Goal: Book appointment/travel/reservation

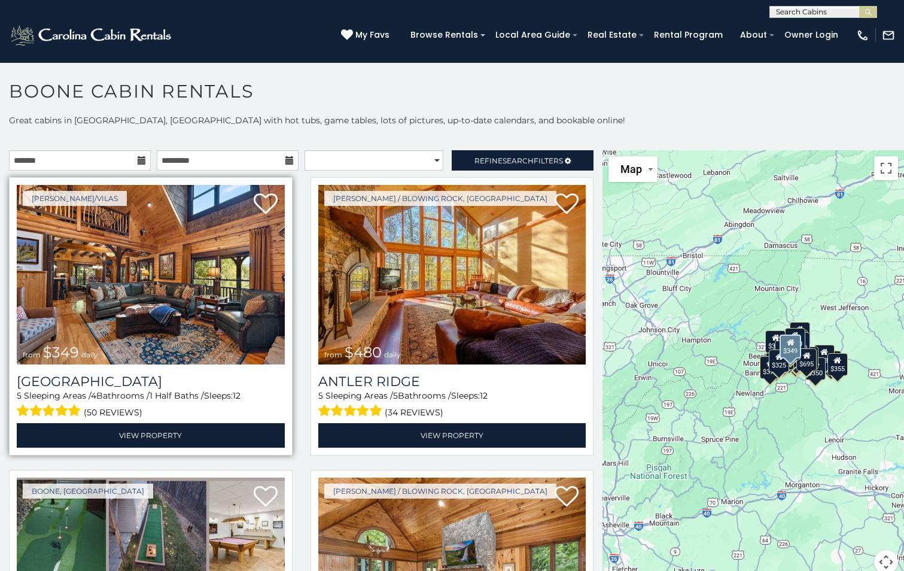
scroll to position [60, 0]
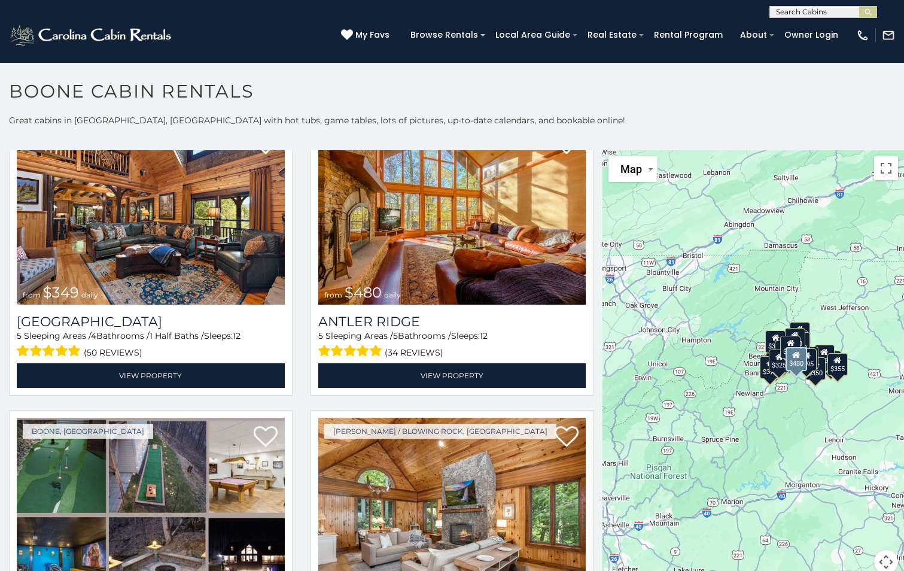
drag, startPoint x: 191, startPoint y: 232, endPoint x: 591, endPoint y: 221, distance: 399.3
click at [591, 221] on div "Boone / Blowing Rock, NC from $480 daily Antler Ridge 5 Sleeping Areas / 5 Bath…" at bounding box center [453, 259] width 302 height 285
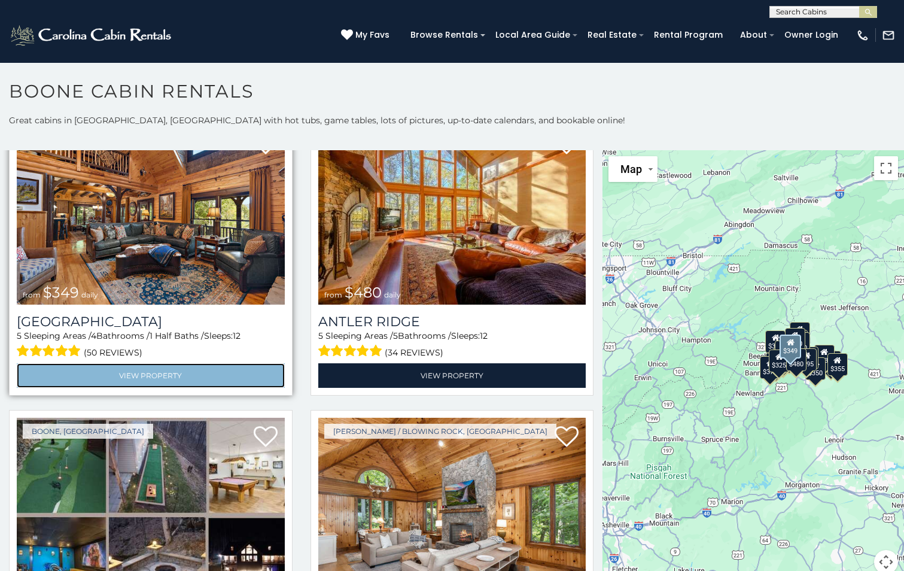
click at [123, 368] on link "View Property" at bounding box center [151, 375] width 268 height 25
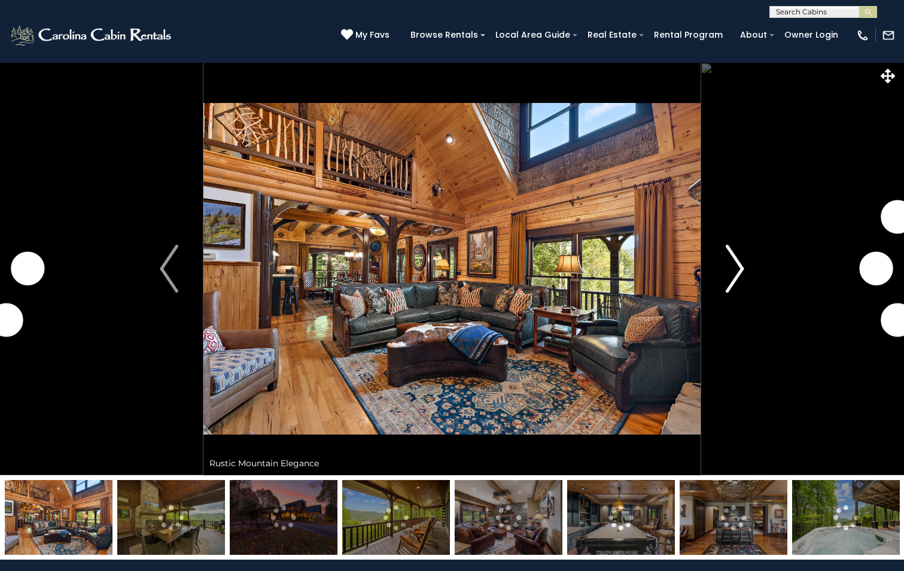
click at [744, 269] on button "Next" at bounding box center [735, 268] width 69 height 413
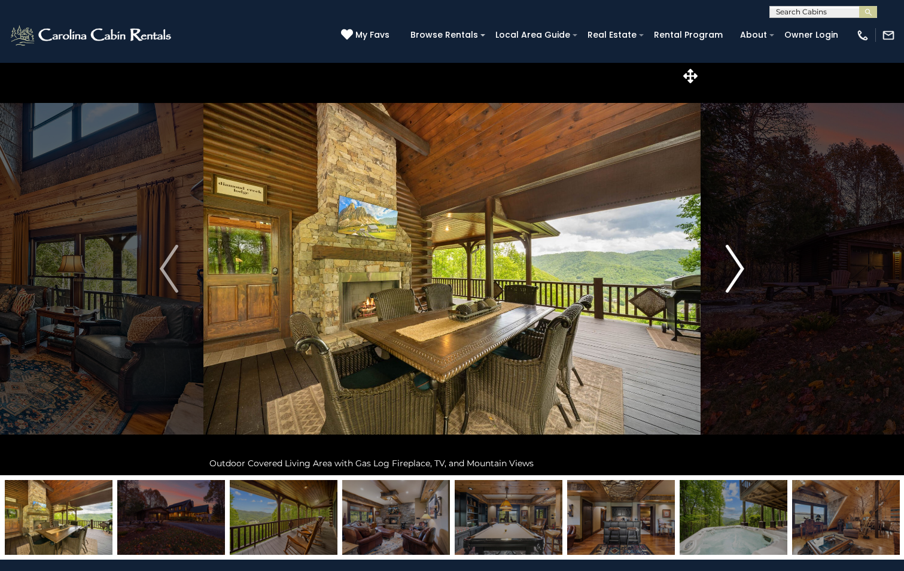
click at [738, 265] on img "Next" at bounding box center [735, 269] width 18 height 48
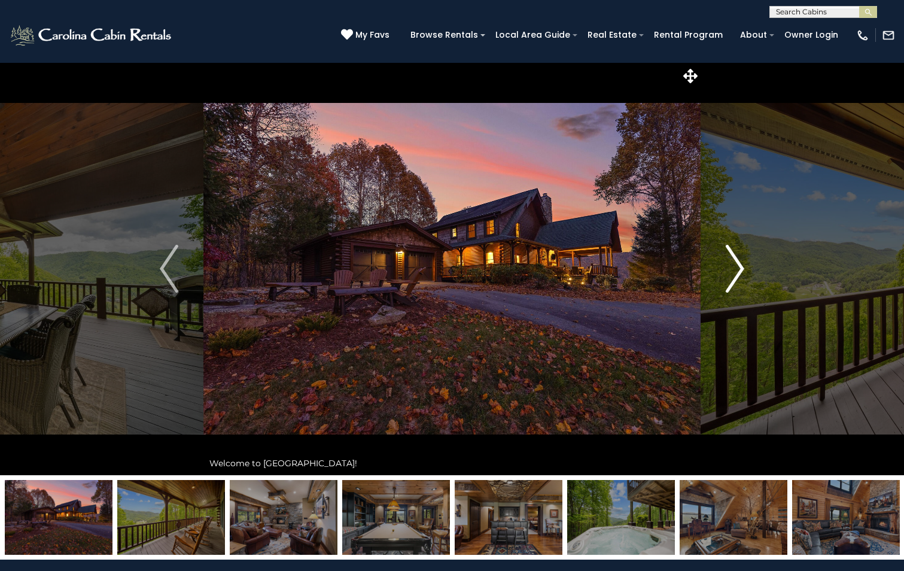
click at [738, 265] on img "Next" at bounding box center [735, 269] width 18 height 48
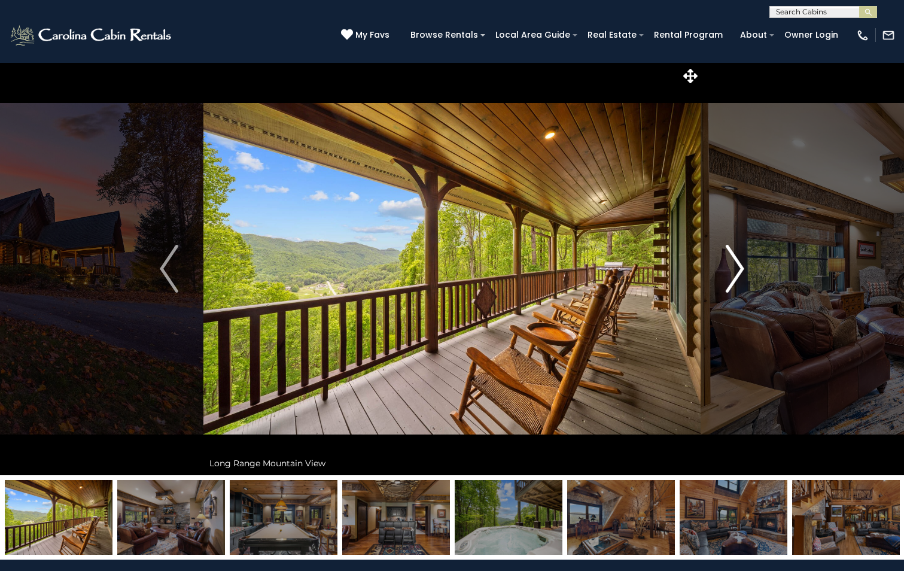
click at [738, 265] on img "Next" at bounding box center [735, 269] width 18 height 48
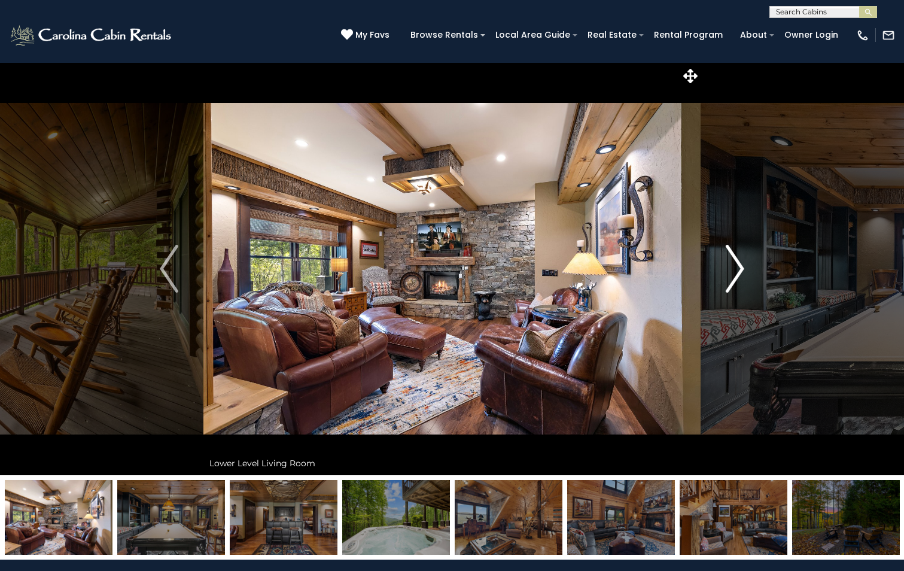
click at [738, 265] on img "Next" at bounding box center [735, 269] width 18 height 48
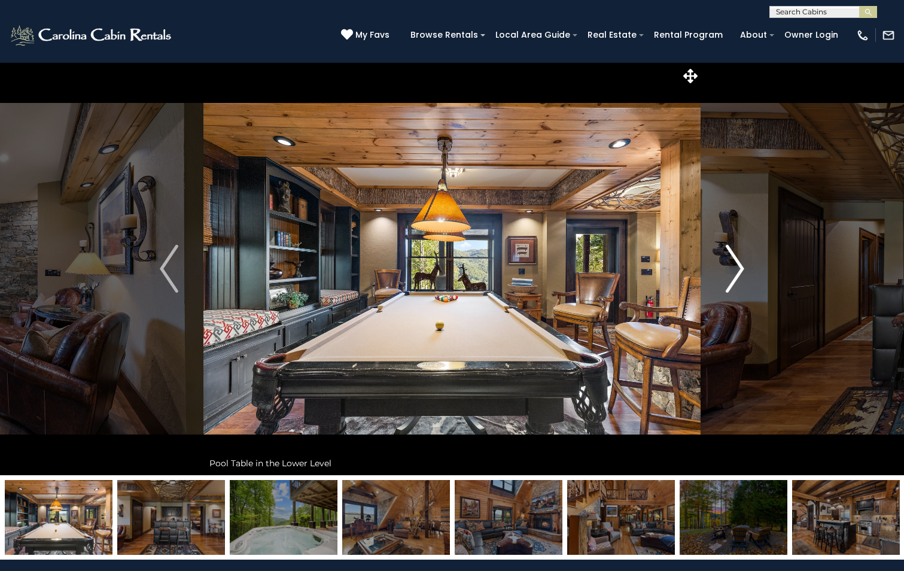
click at [738, 265] on img "Next" at bounding box center [735, 269] width 18 height 48
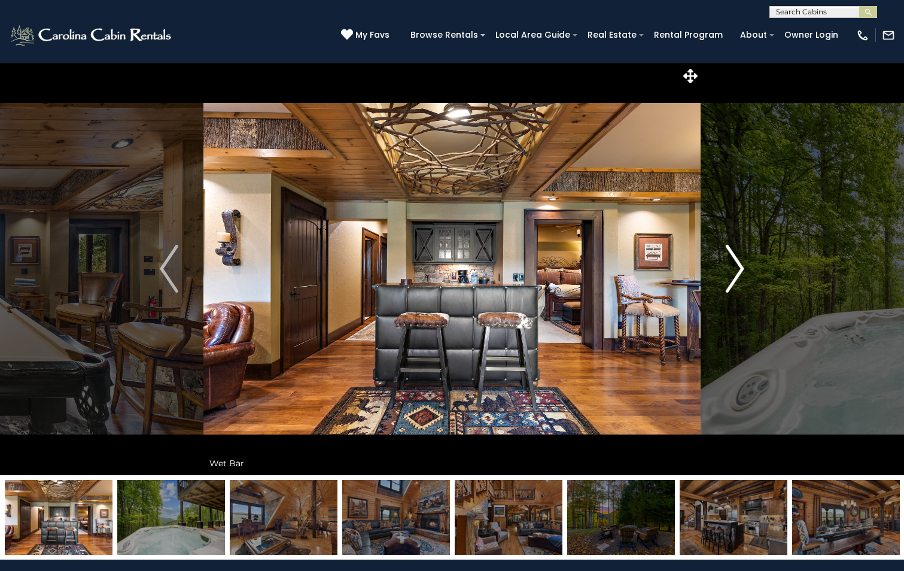
click at [738, 265] on img "Next" at bounding box center [735, 269] width 18 height 48
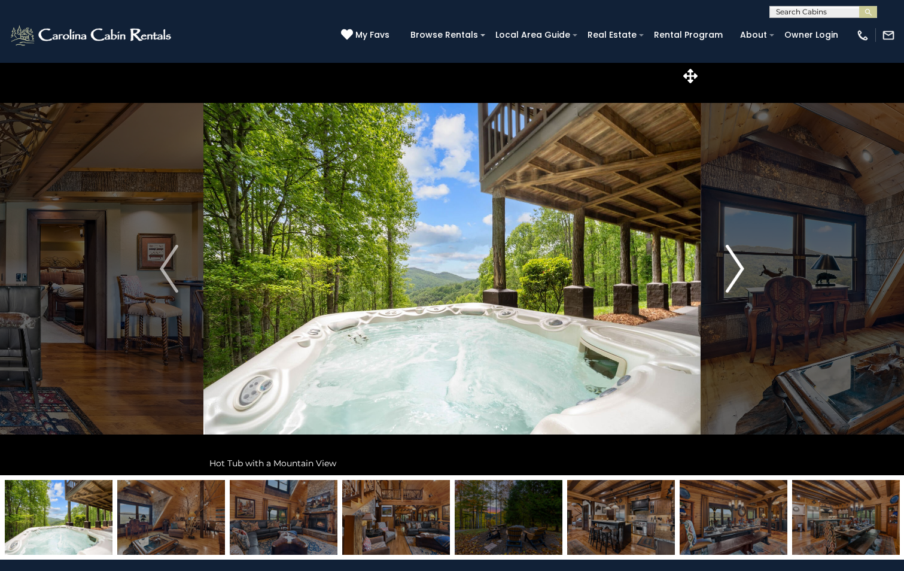
click at [738, 265] on img "Next" at bounding box center [735, 269] width 18 height 48
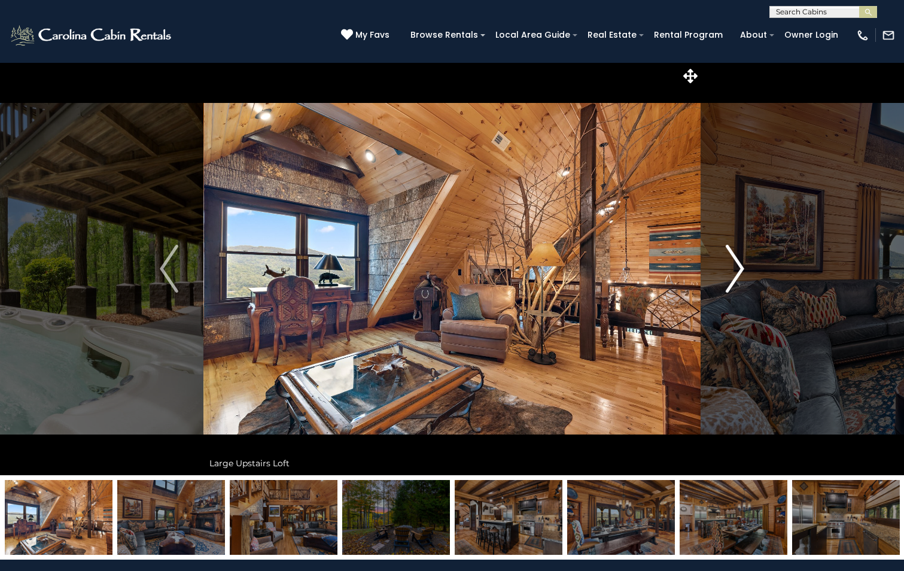
click at [738, 265] on img "Next" at bounding box center [735, 269] width 18 height 48
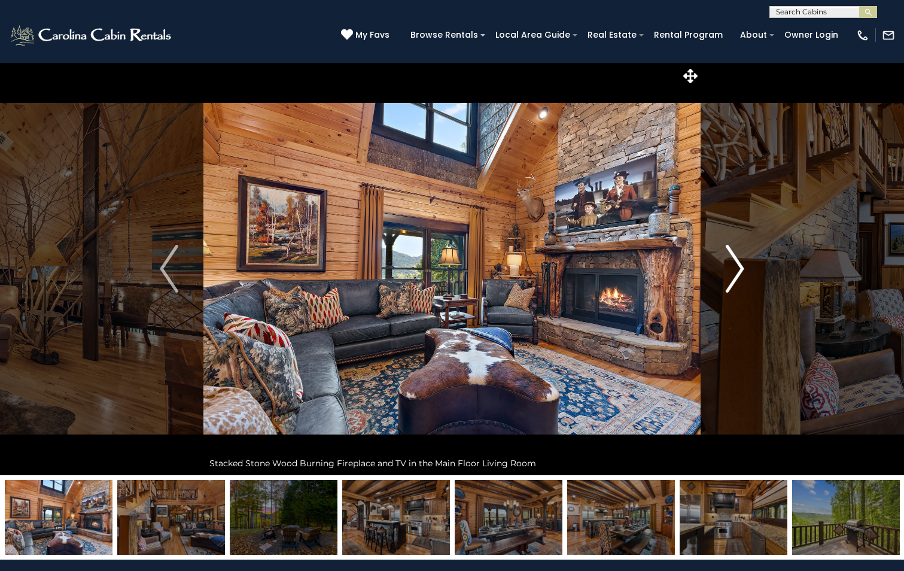
click at [738, 265] on img "Next" at bounding box center [735, 269] width 18 height 48
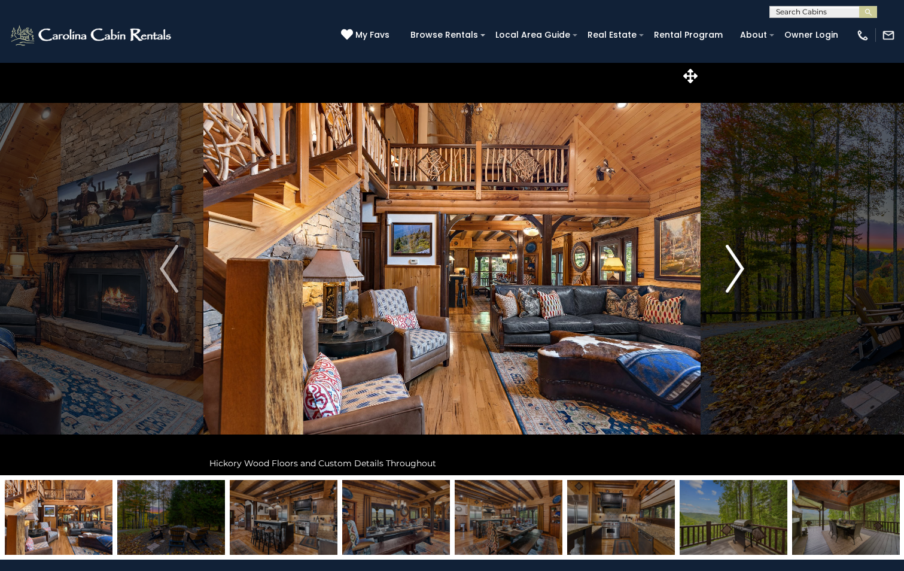
click at [738, 265] on img "Next" at bounding box center [735, 269] width 18 height 48
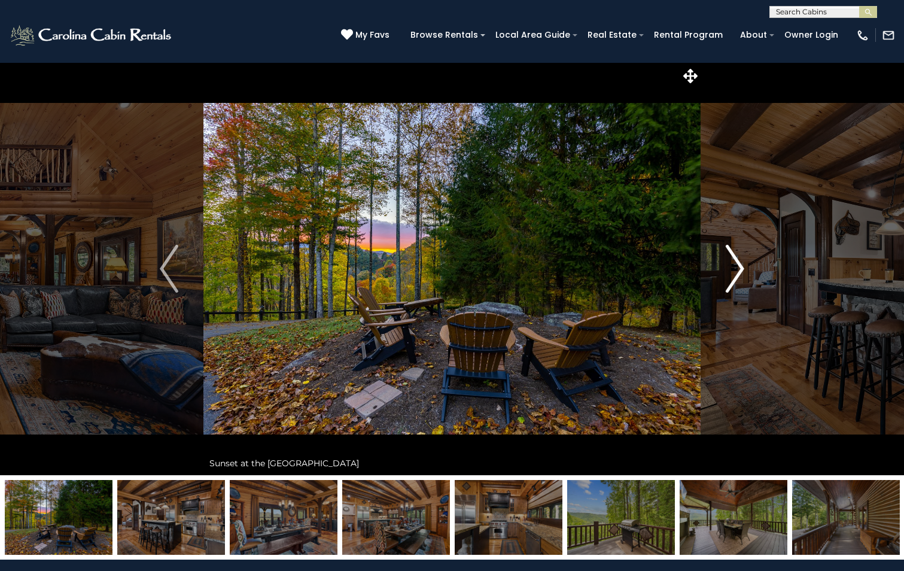
click at [738, 265] on img "Next" at bounding box center [735, 269] width 18 height 48
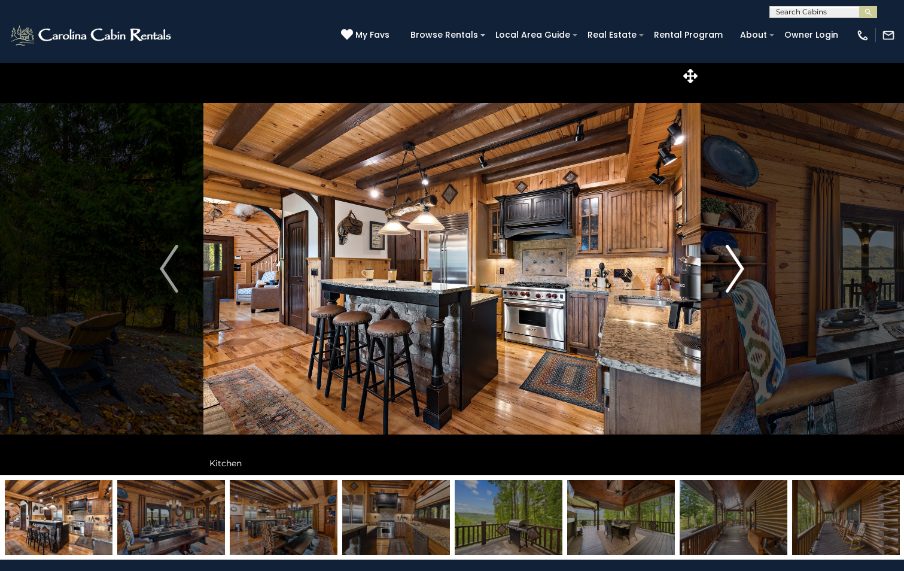
click at [738, 265] on img "Next" at bounding box center [735, 269] width 18 height 48
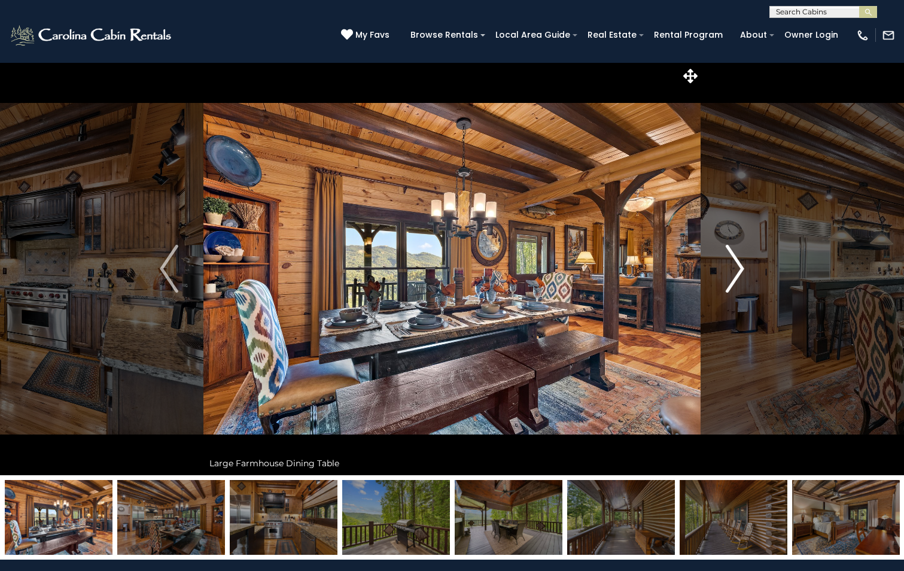
click at [738, 265] on img "Next" at bounding box center [735, 269] width 18 height 48
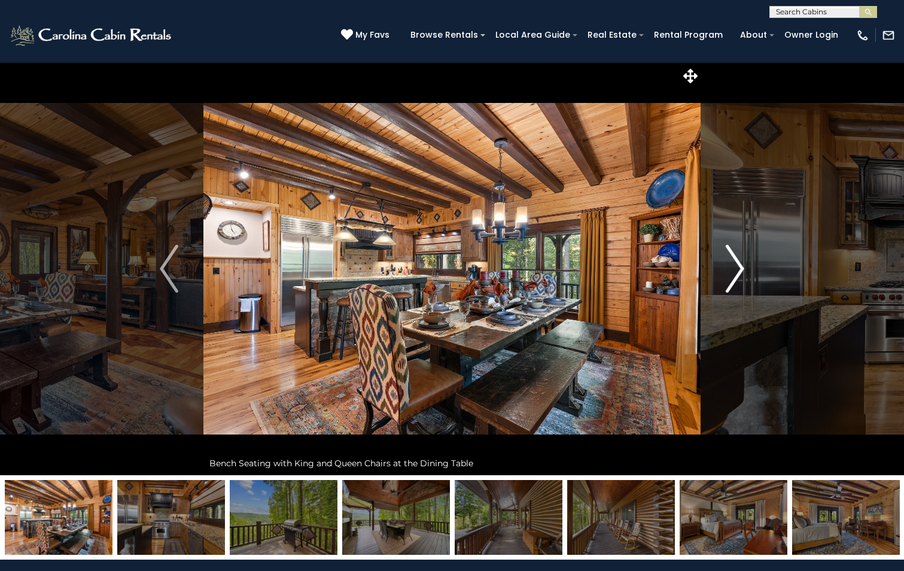
click at [738, 265] on img "Next" at bounding box center [735, 269] width 18 height 48
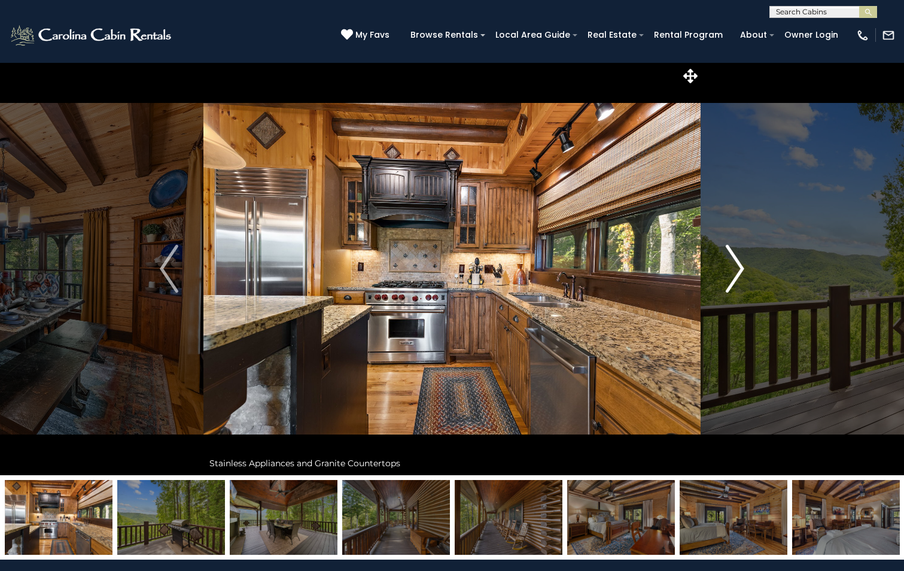
click at [738, 265] on img "Next" at bounding box center [735, 269] width 18 height 48
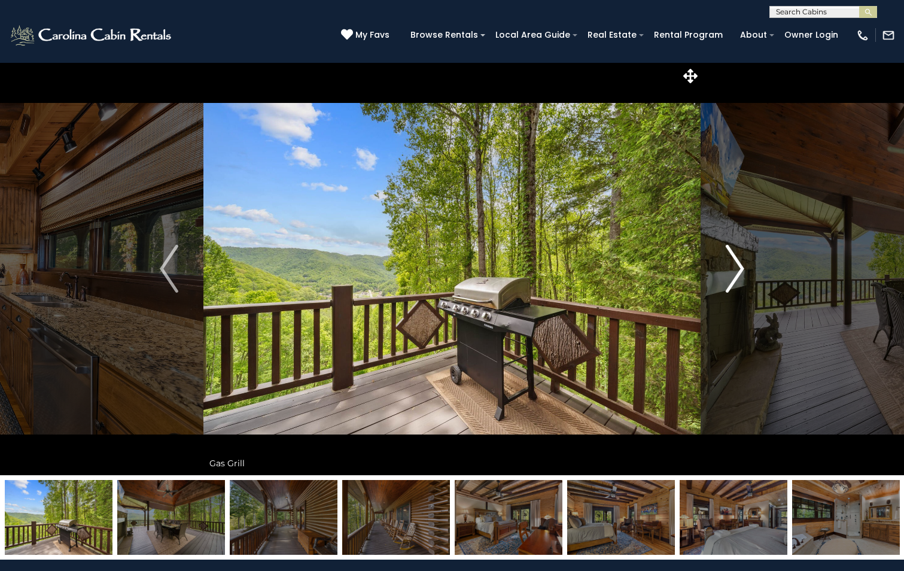
click at [738, 265] on img "Next" at bounding box center [735, 269] width 18 height 48
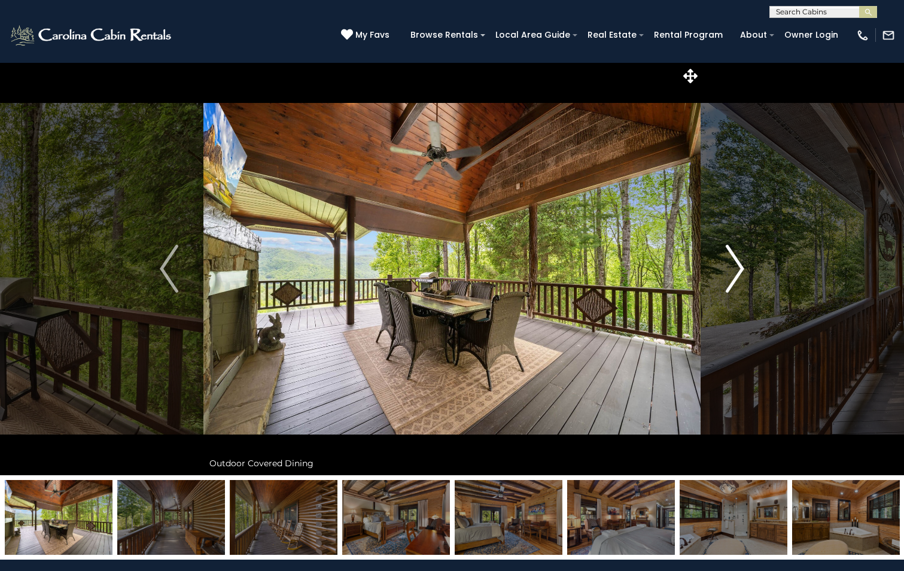
click at [738, 265] on img "Next" at bounding box center [735, 269] width 18 height 48
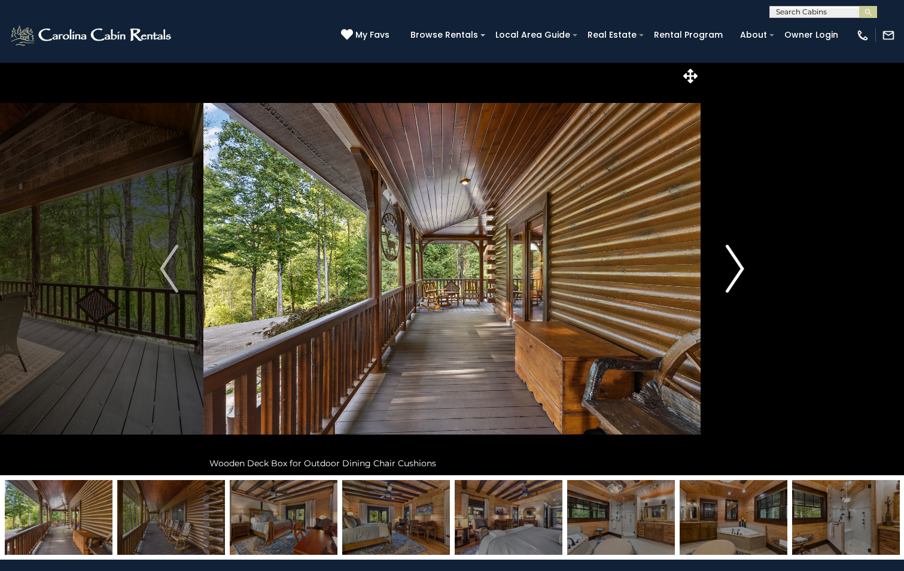
click at [738, 265] on img "Next" at bounding box center [735, 269] width 18 height 48
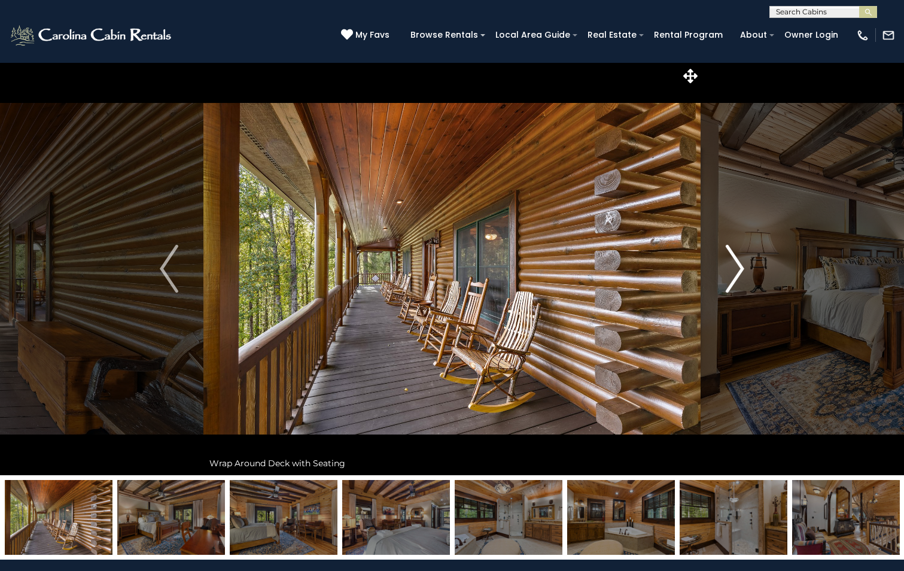
click at [738, 265] on img "Next" at bounding box center [735, 269] width 18 height 48
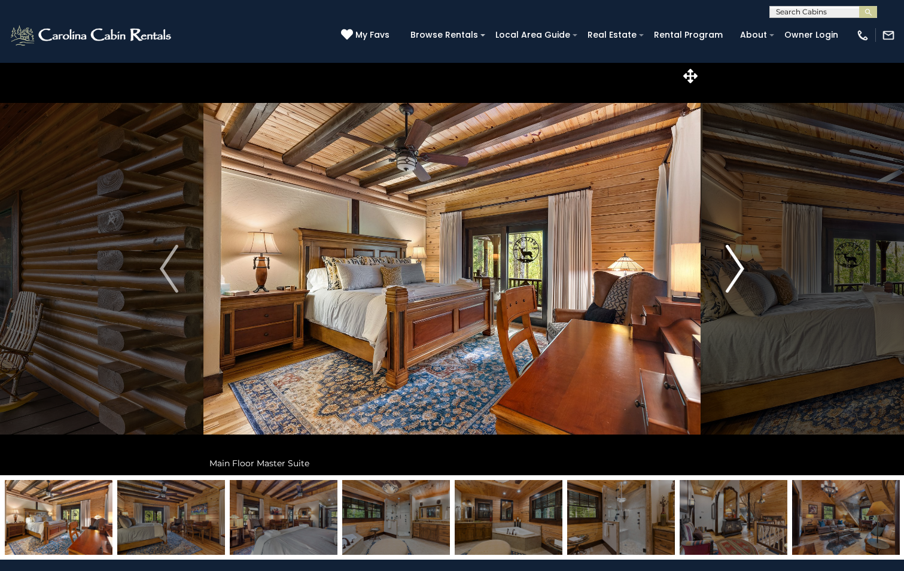
click at [738, 265] on img "Next" at bounding box center [735, 269] width 18 height 48
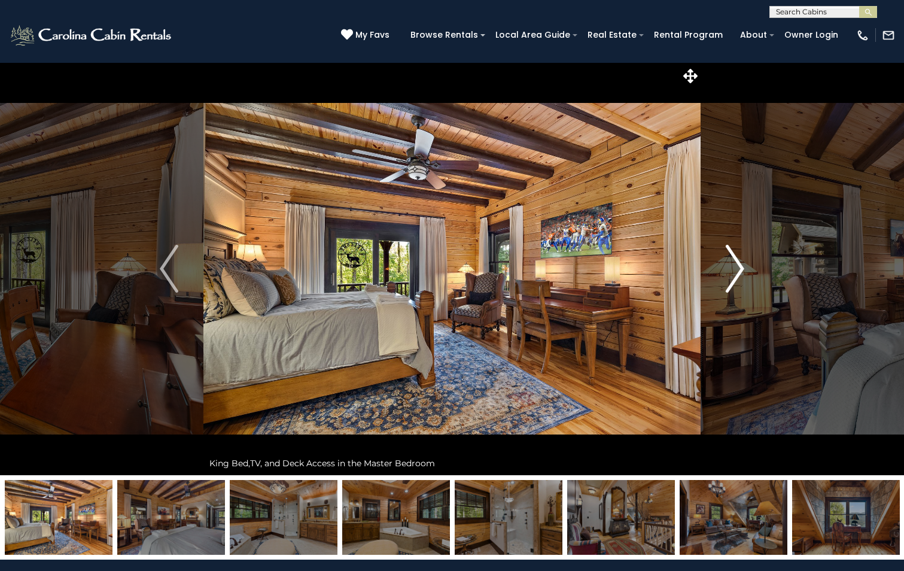
click at [738, 265] on img "Next" at bounding box center [735, 269] width 18 height 48
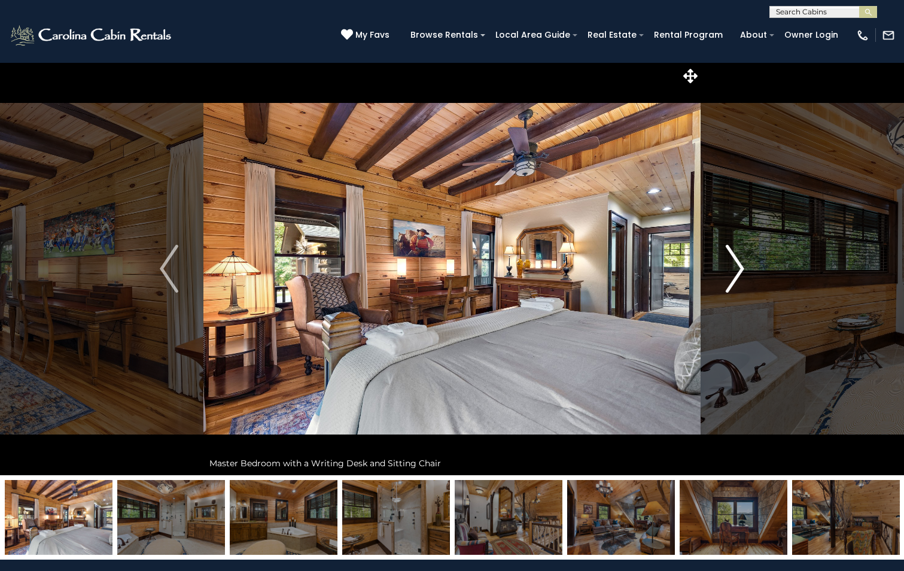
click at [738, 265] on img "Next" at bounding box center [735, 269] width 18 height 48
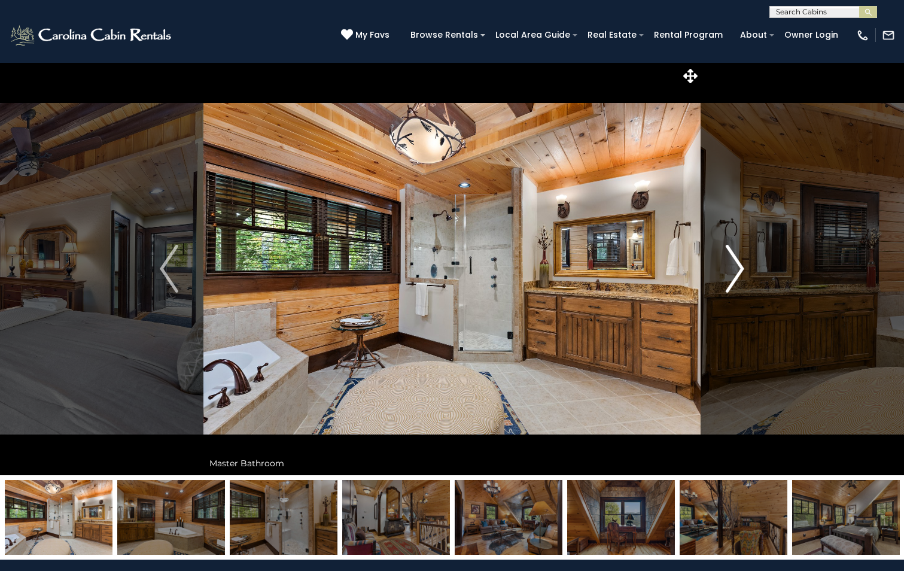
click at [738, 265] on img "Next" at bounding box center [735, 269] width 18 height 48
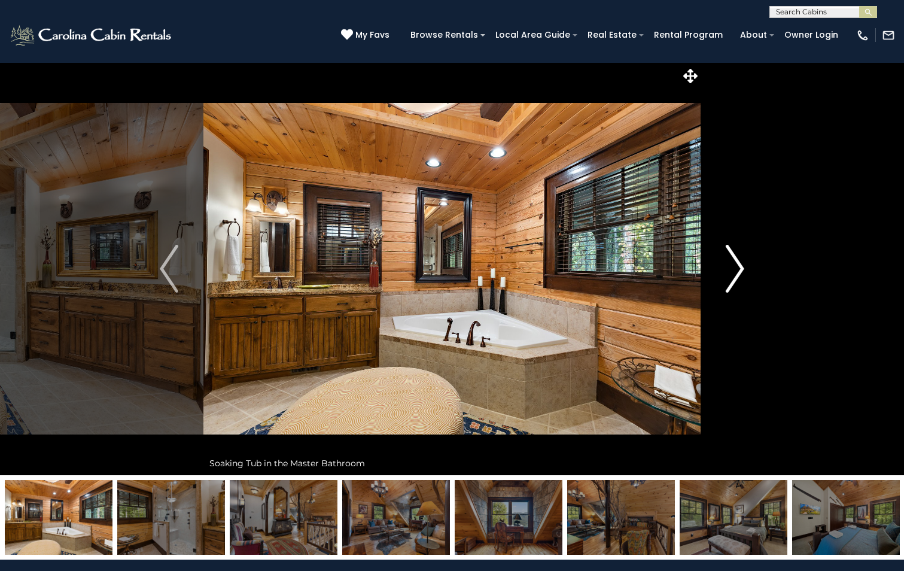
click at [738, 265] on img "Next" at bounding box center [735, 269] width 18 height 48
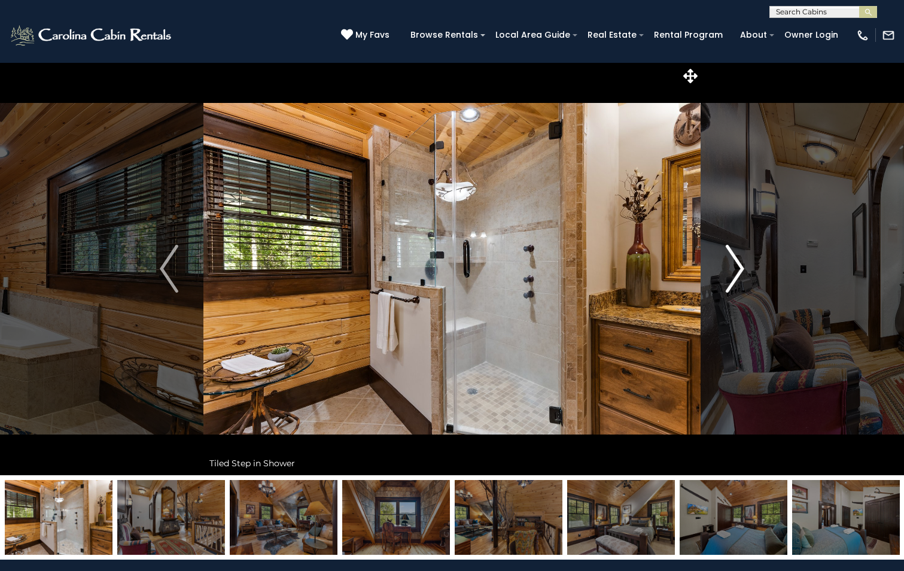
click at [738, 265] on img "Next" at bounding box center [735, 269] width 18 height 48
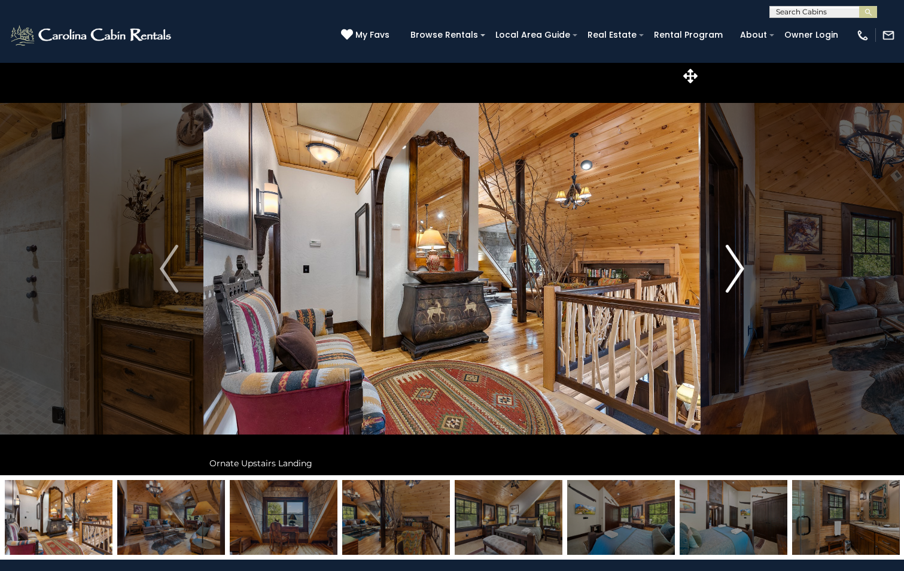
click at [738, 265] on img "Next" at bounding box center [735, 269] width 18 height 48
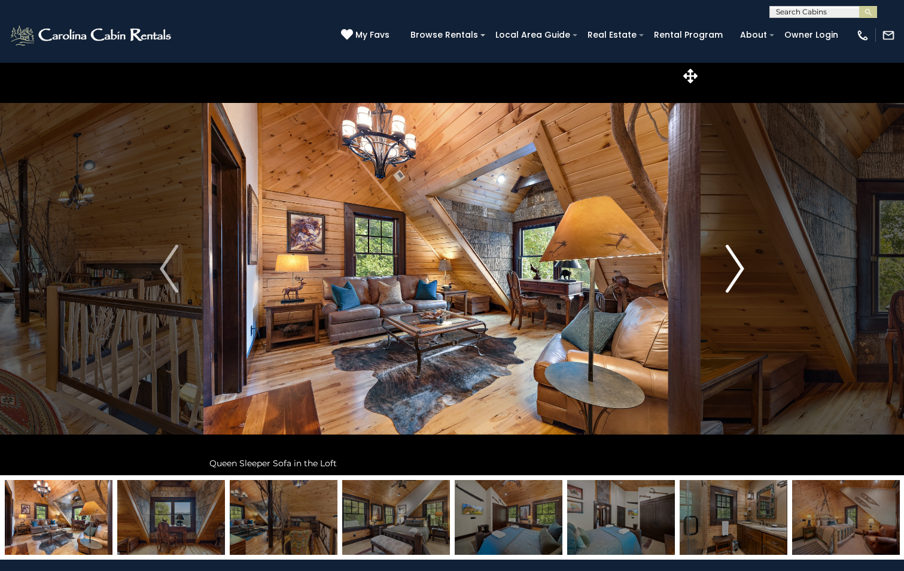
click at [738, 265] on img "Next" at bounding box center [735, 269] width 18 height 48
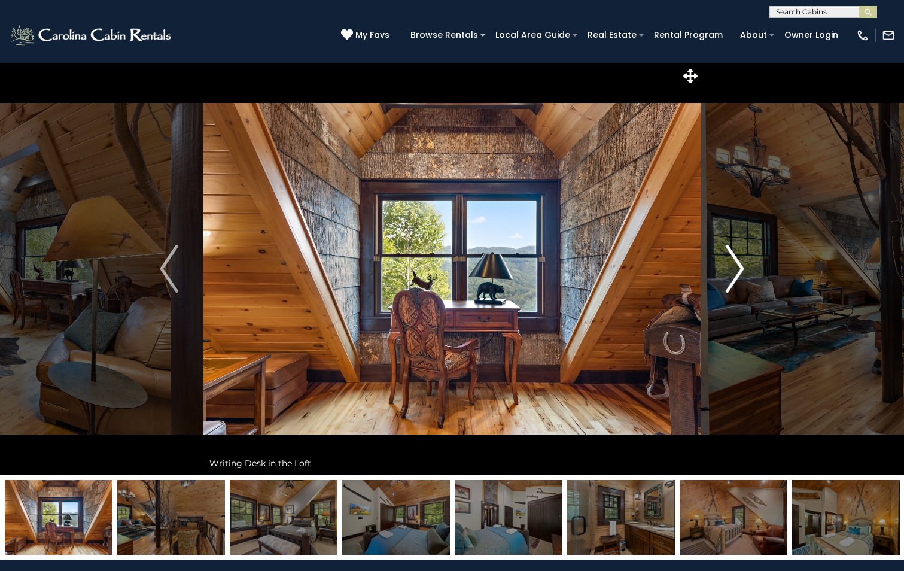
click at [738, 265] on img "Next" at bounding box center [735, 269] width 18 height 48
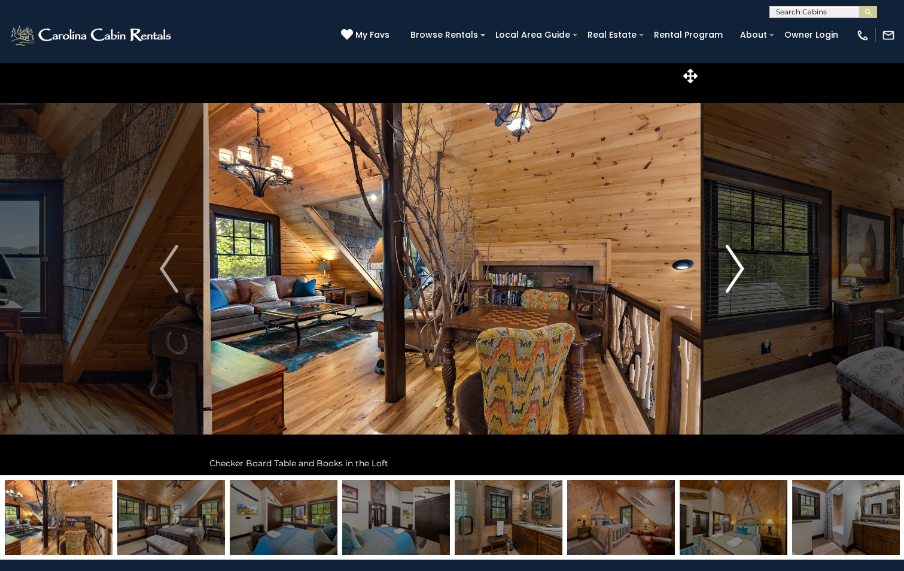
click at [738, 264] on img "Next" at bounding box center [735, 269] width 18 height 48
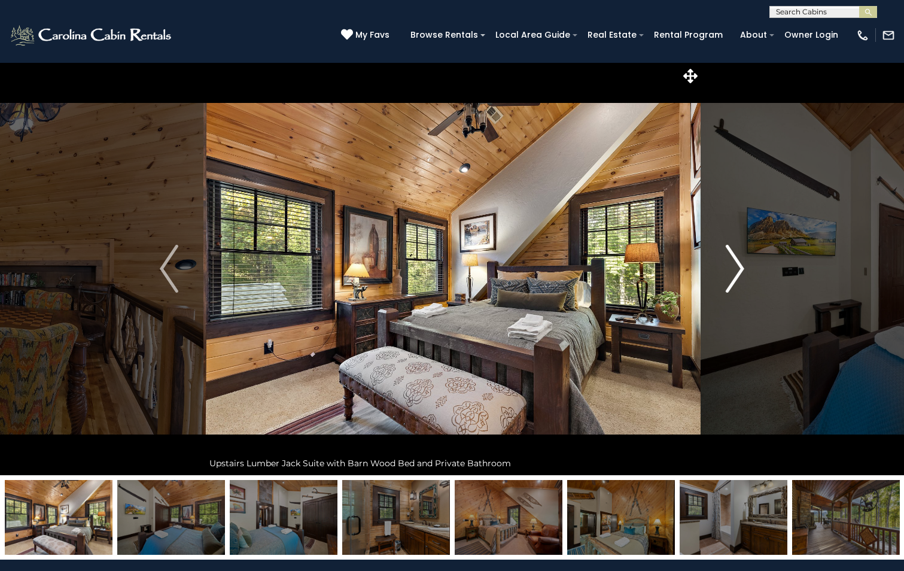
click at [738, 264] on img "Next" at bounding box center [735, 269] width 18 height 48
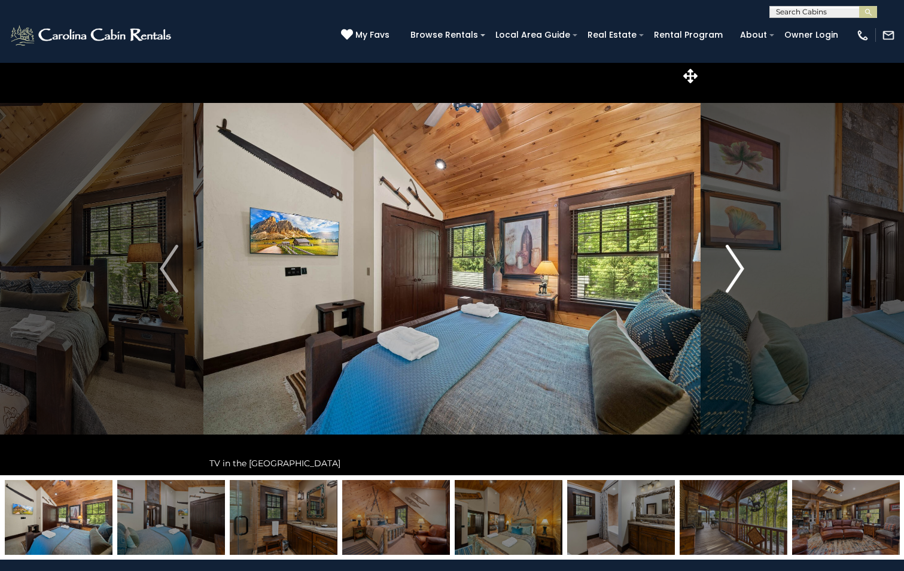
click at [738, 264] on img "Next" at bounding box center [735, 269] width 18 height 48
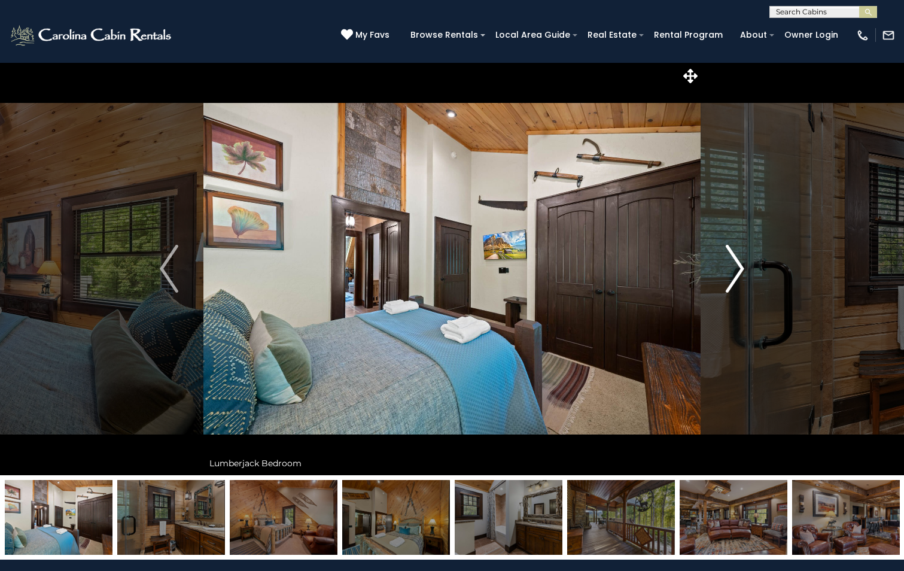
click at [738, 264] on img "Next" at bounding box center [735, 269] width 18 height 48
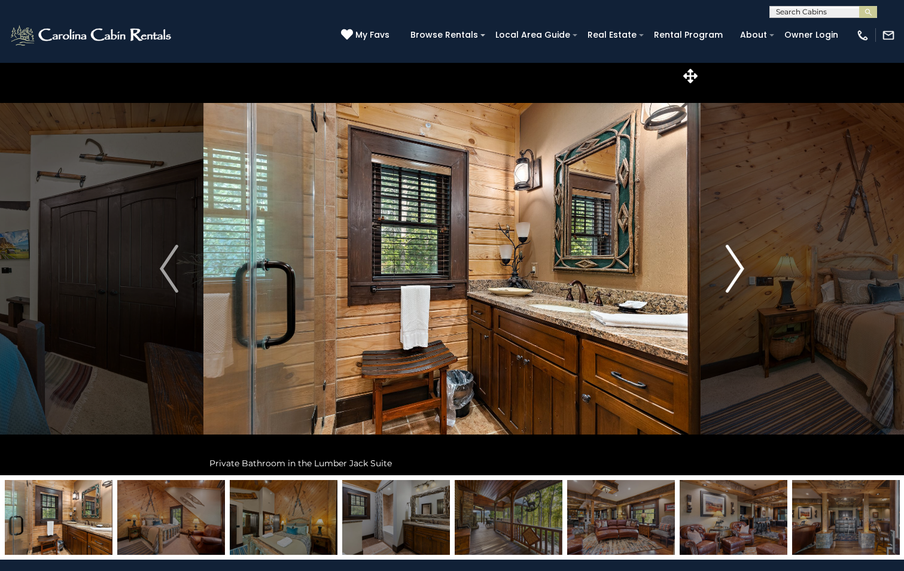
click at [738, 264] on img "Next" at bounding box center [735, 269] width 18 height 48
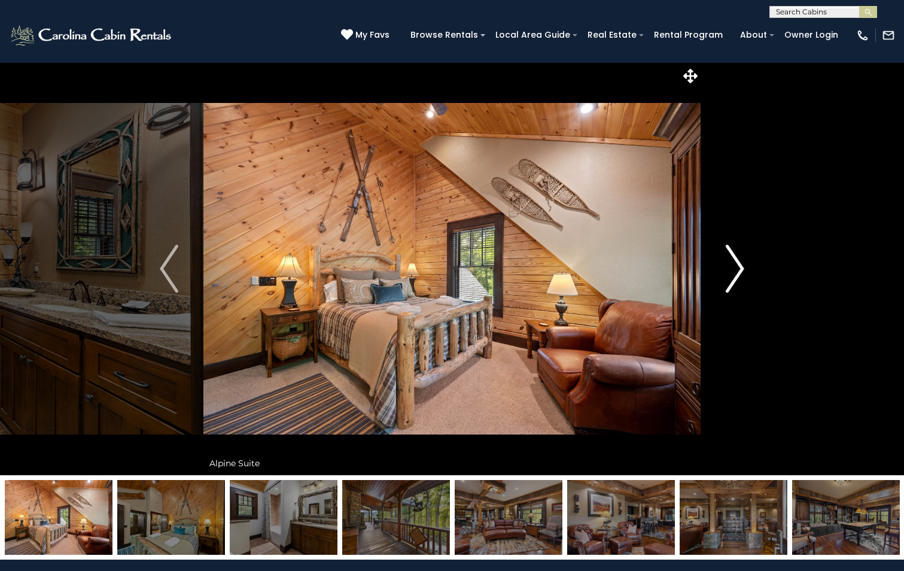
click at [738, 264] on img "Next" at bounding box center [735, 269] width 18 height 48
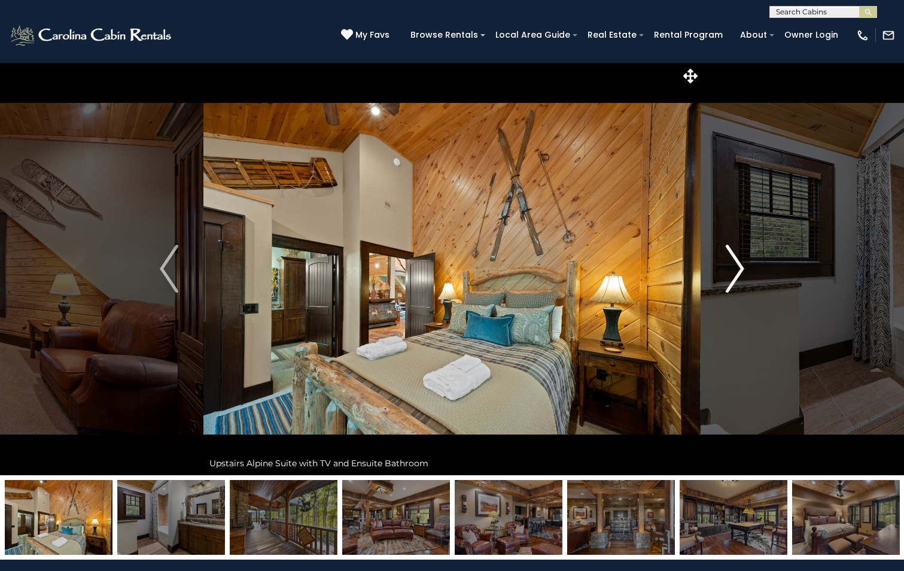
click at [738, 264] on img "Next" at bounding box center [735, 269] width 18 height 48
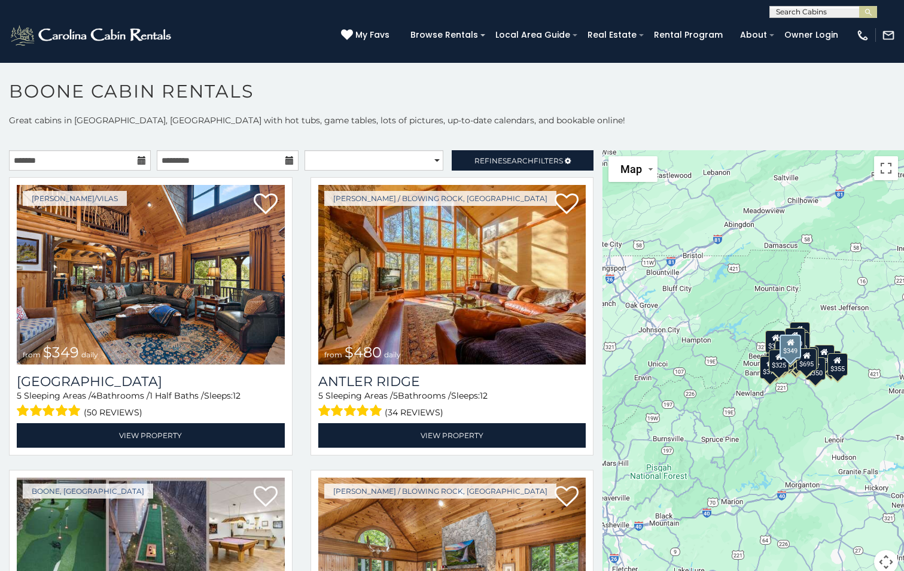
drag, startPoint x: 265, startPoint y: 188, endPoint x: 725, endPoint y: 148, distance: 461.3
click at [725, 148] on div "**********" at bounding box center [452, 351] width 904 height 474
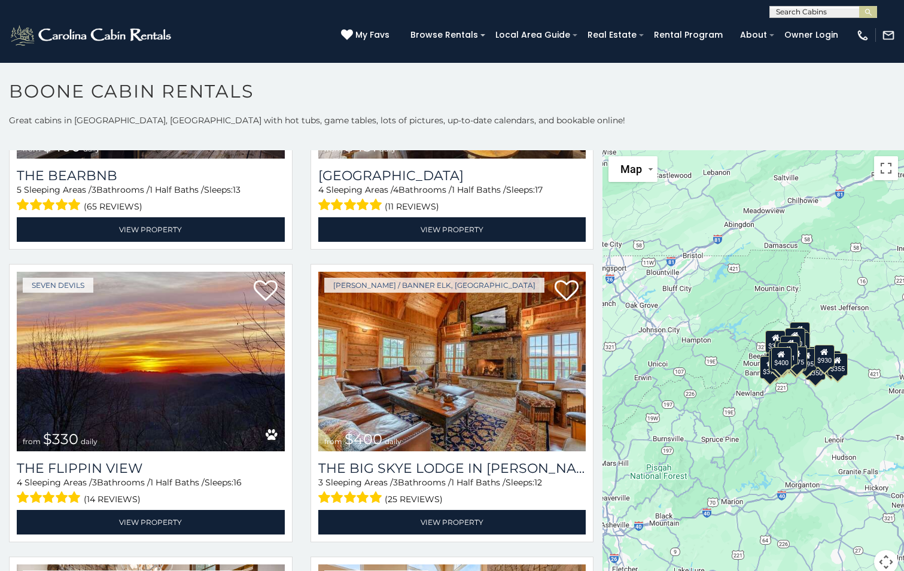
scroll to position [11, 0]
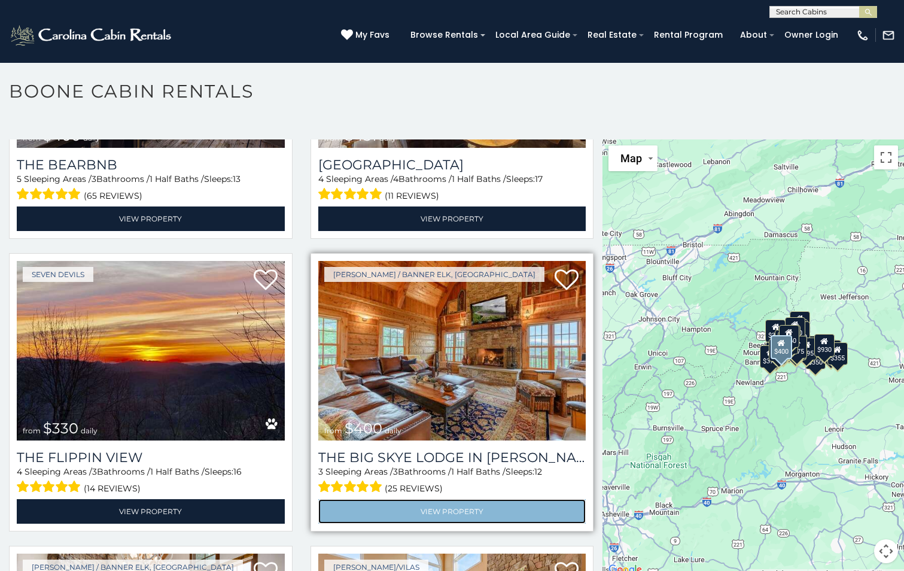
click at [400, 499] on link "View Property" at bounding box center [452, 511] width 268 height 25
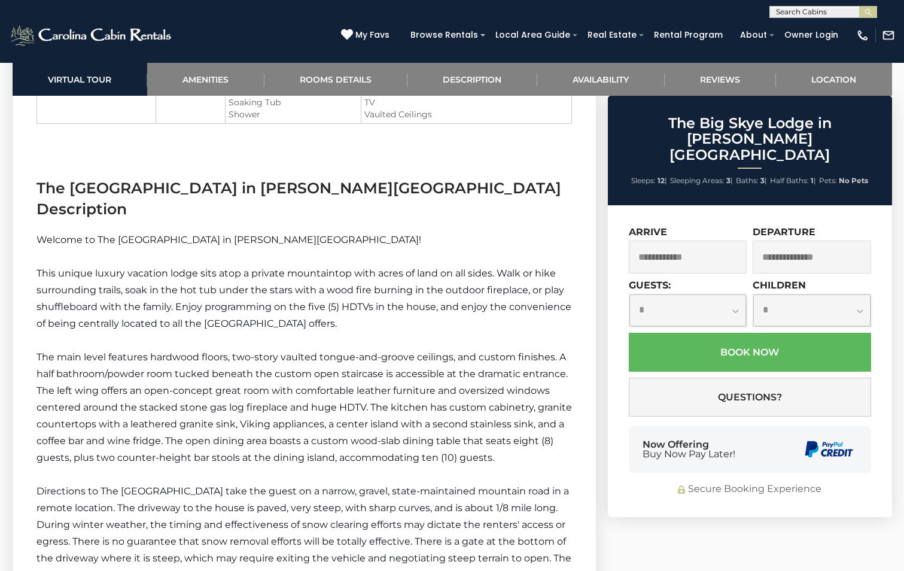
scroll to position [1676, 0]
